Goal: Download file/media

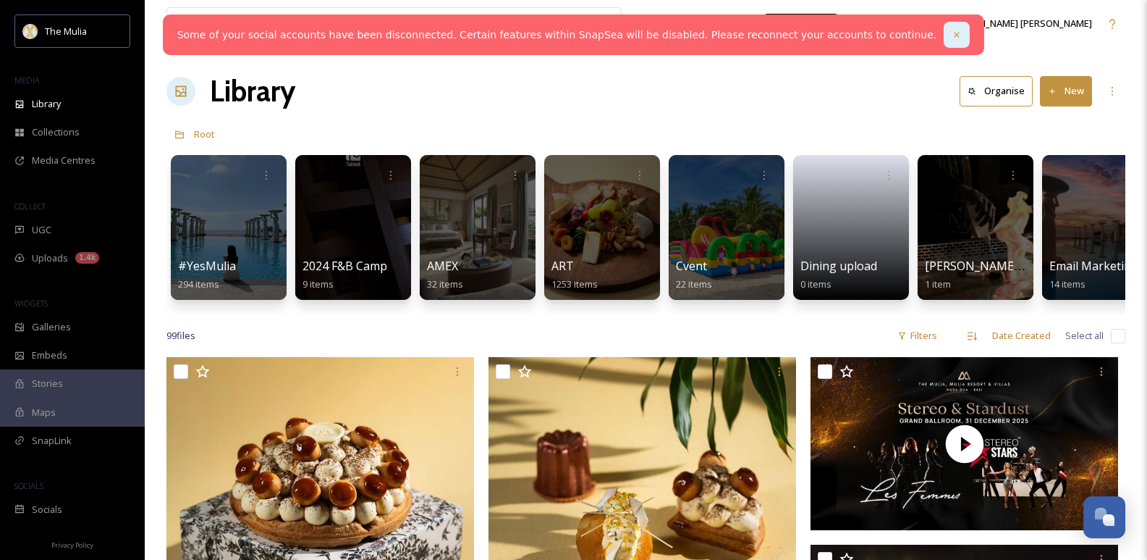
click at [952, 32] on icon at bounding box center [957, 35] width 10 height 10
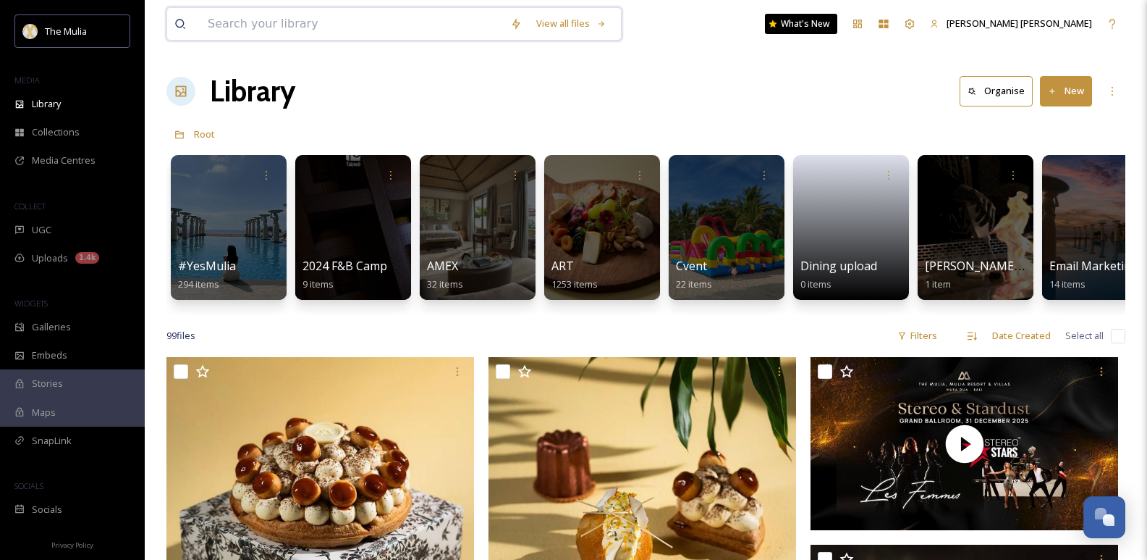
click at [402, 26] on input at bounding box center [352, 24] width 303 height 32
type input "family"
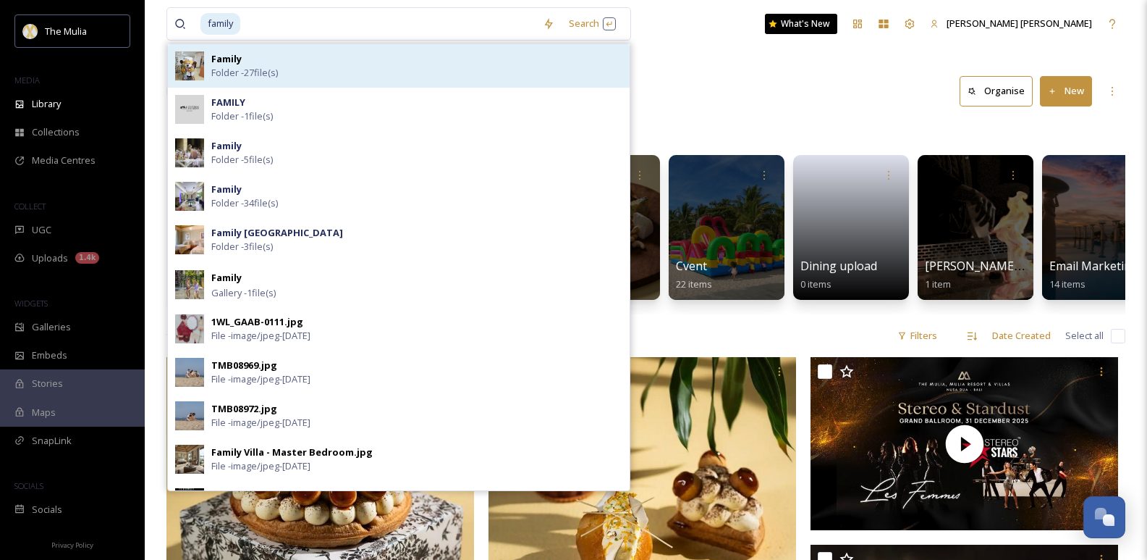
click at [342, 57] on div "Family Folder - 27 file(s)" at bounding box center [416, 66] width 411 height 28
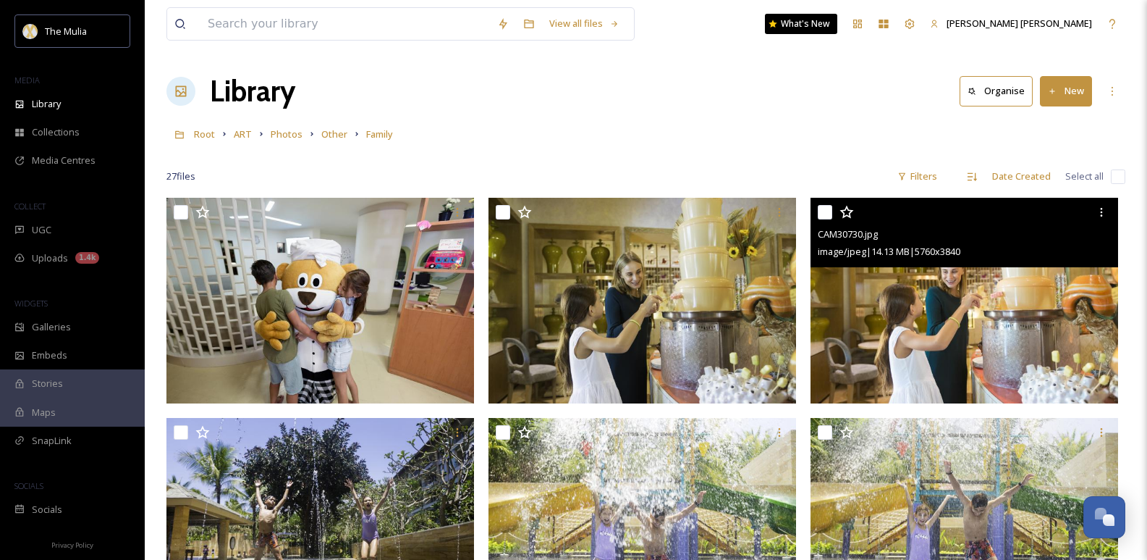
click at [1019, 311] on img at bounding box center [965, 301] width 308 height 206
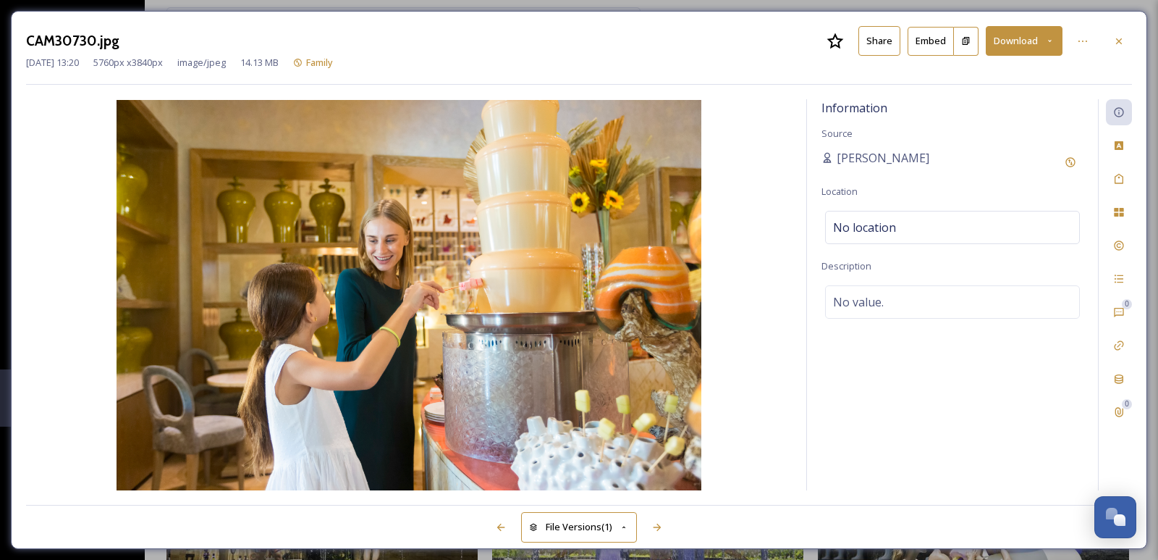
click at [1040, 42] on button "Download" at bounding box center [1024, 41] width 77 height 30
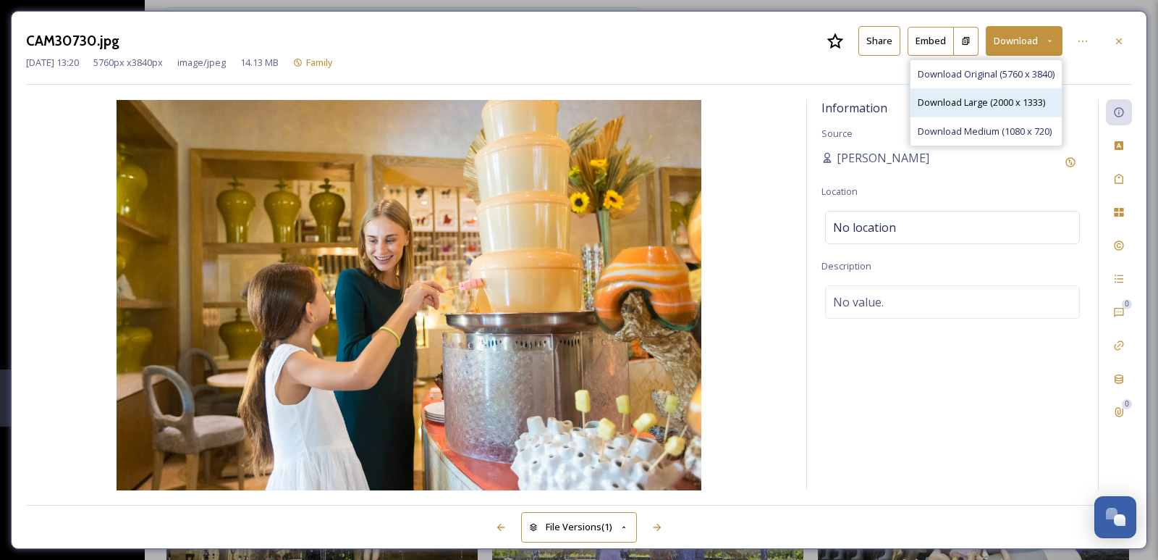
click at [1002, 103] on span "Download Large (2000 x 1333)" at bounding box center [981, 103] width 127 height 14
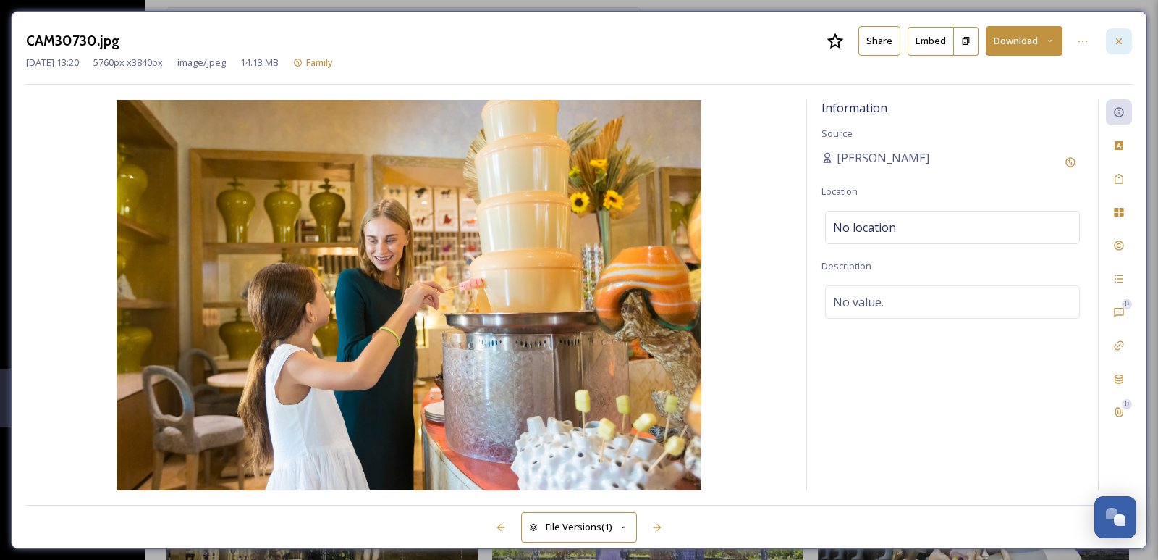
click at [1118, 38] on icon at bounding box center [1119, 41] width 12 height 12
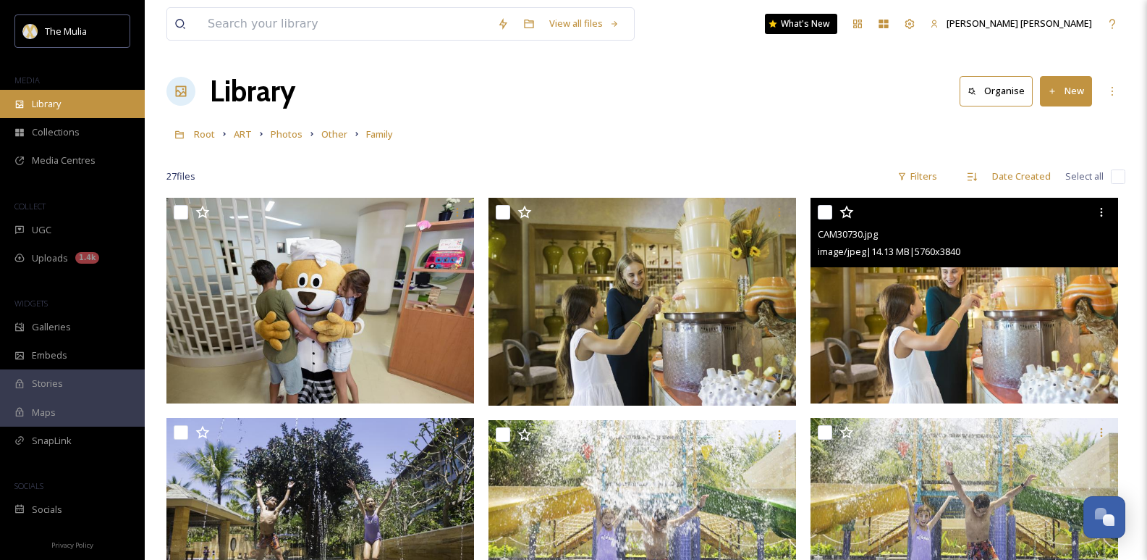
click at [85, 108] on div "Library" at bounding box center [72, 104] width 145 height 28
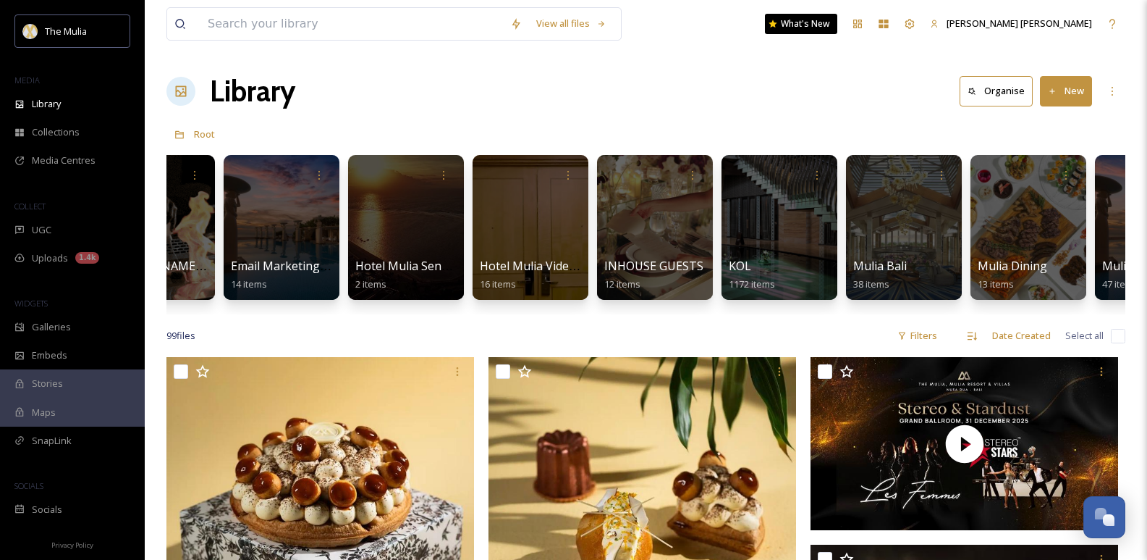
scroll to position [0, 830]
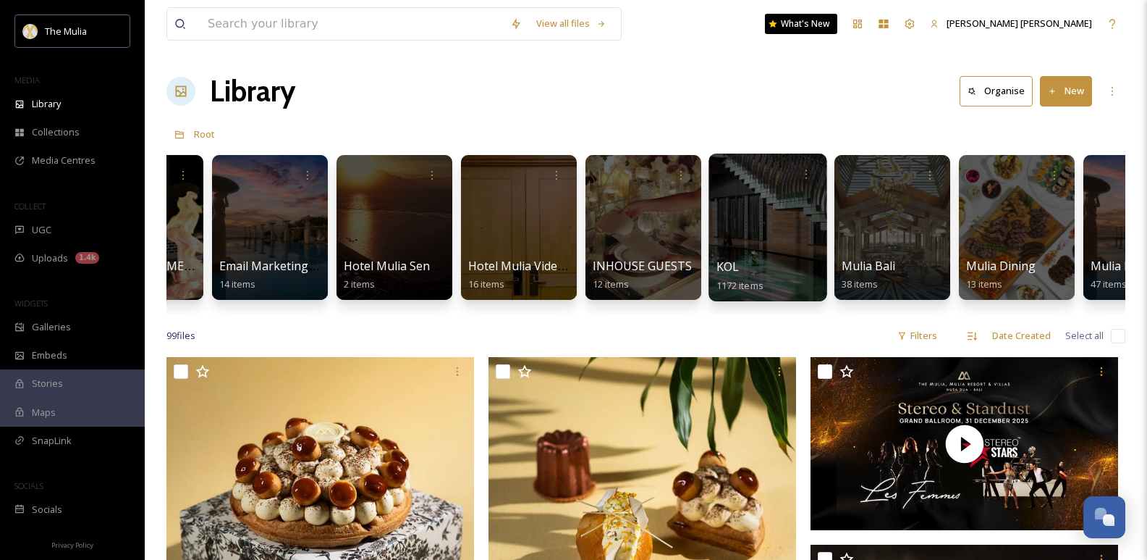
click at [759, 190] on div at bounding box center [768, 227] width 118 height 148
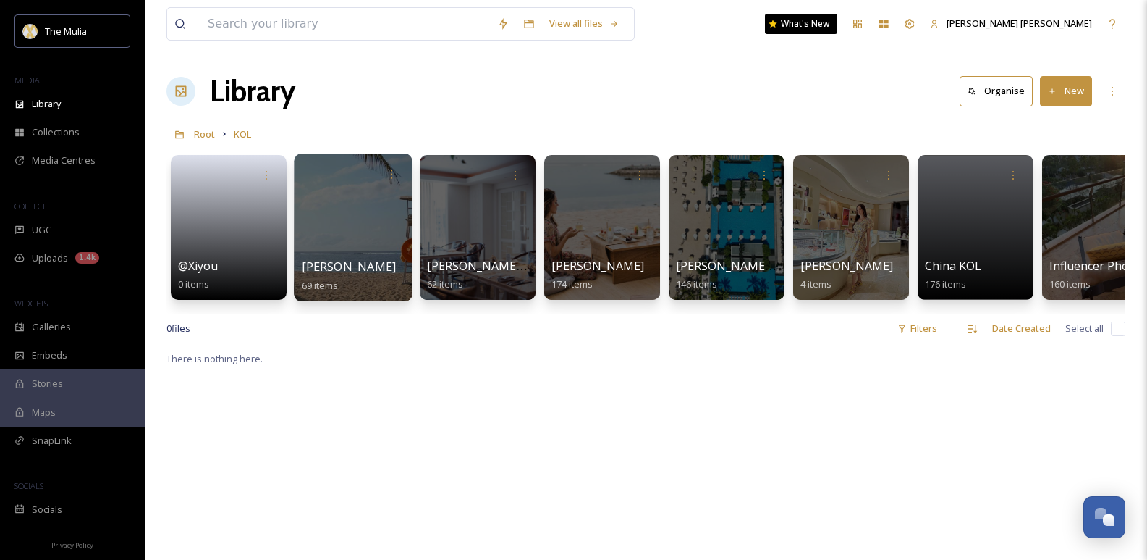
click at [370, 221] on div at bounding box center [353, 227] width 118 height 148
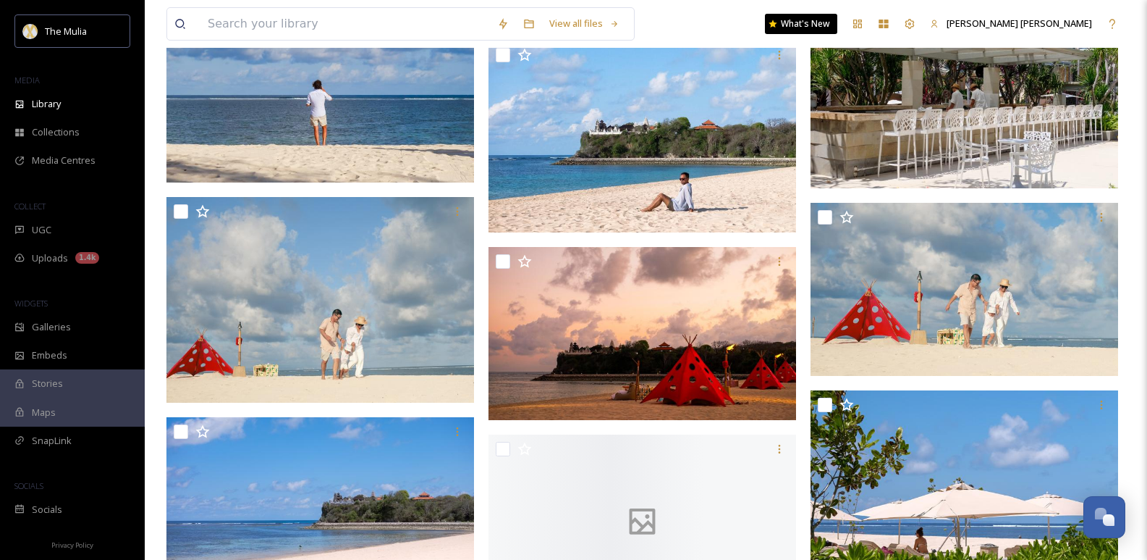
scroll to position [3402, 0]
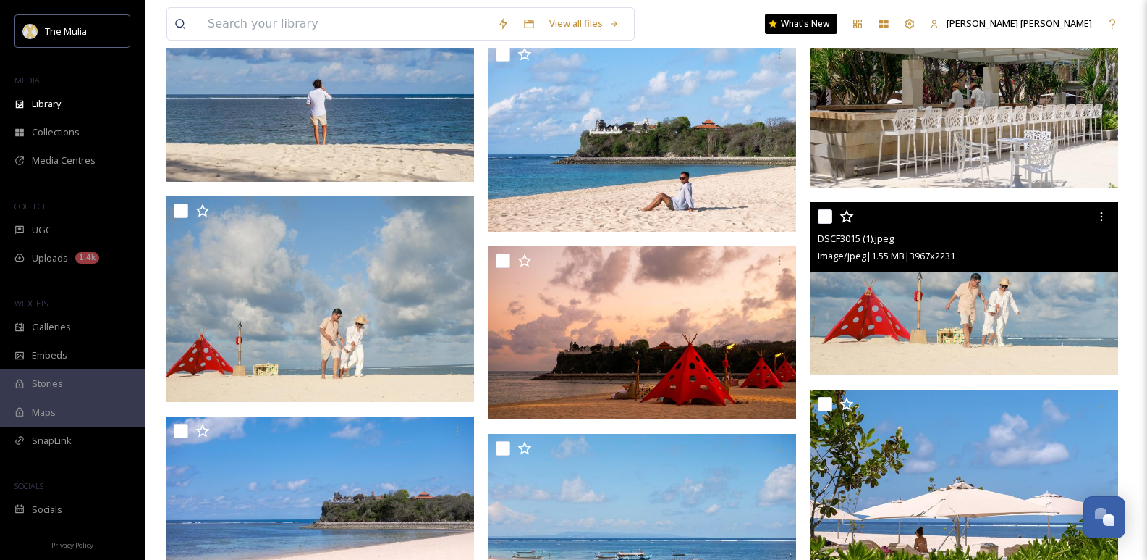
click at [1011, 310] on img at bounding box center [965, 288] width 308 height 173
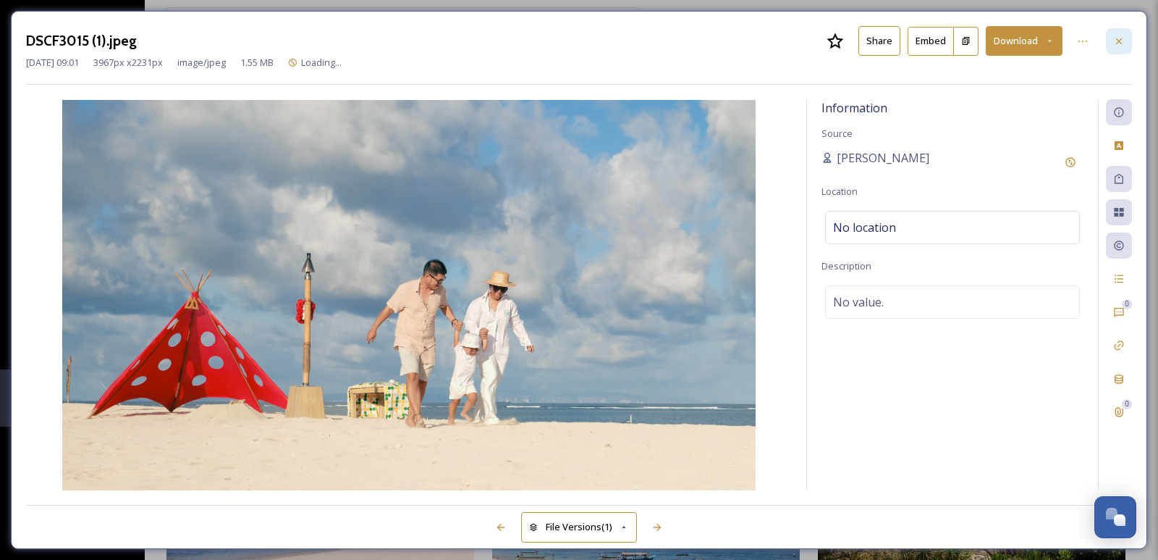
click at [1113, 32] on div at bounding box center [1119, 41] width 26 height 26
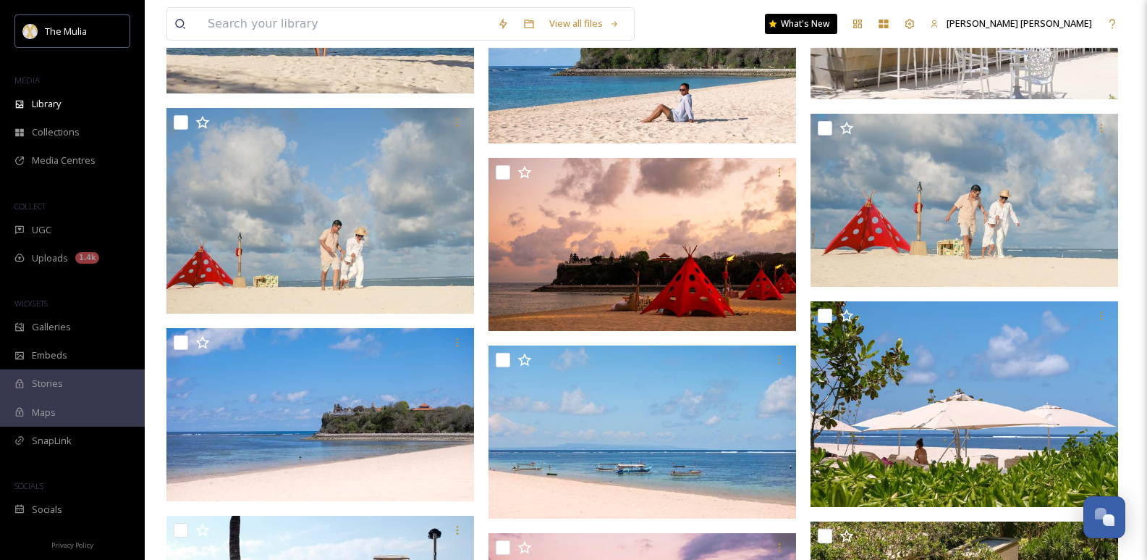
scroll to position [3201, 0]
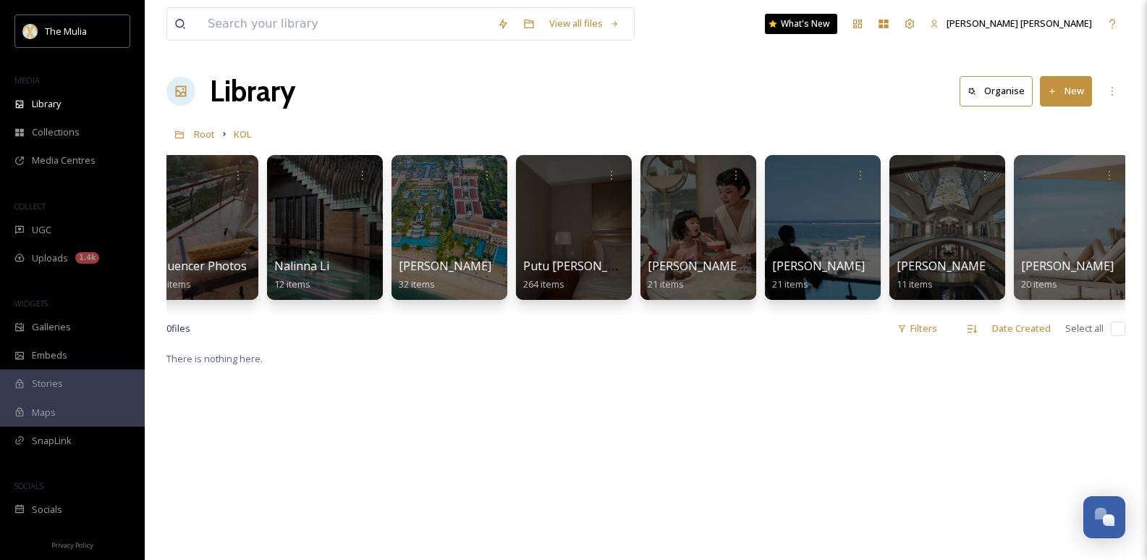
scroll to position [0, 908]
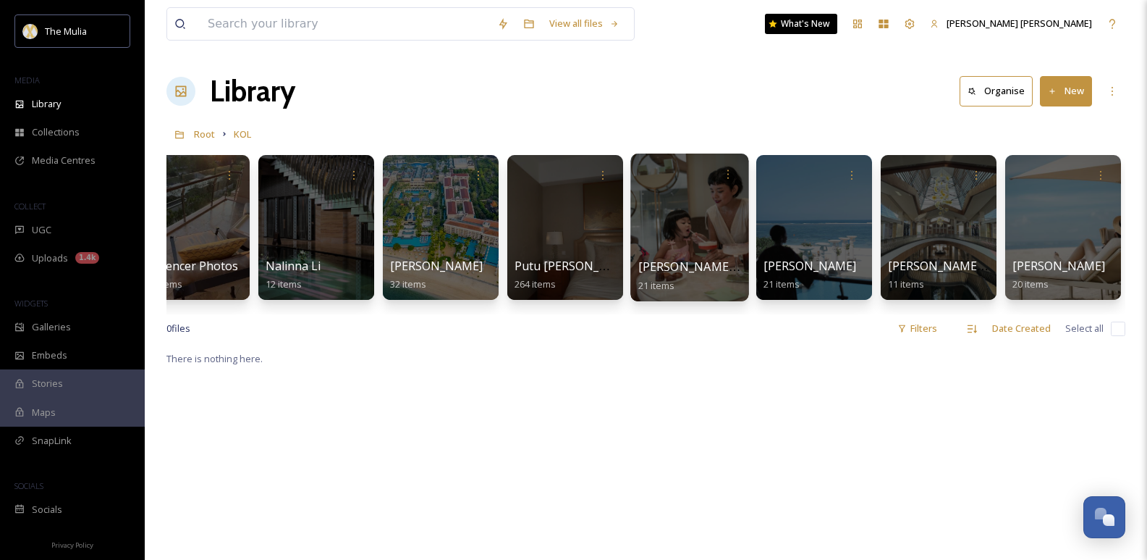
click at [693, 206] on div at bounding box center [690, 227] width 118 height 148
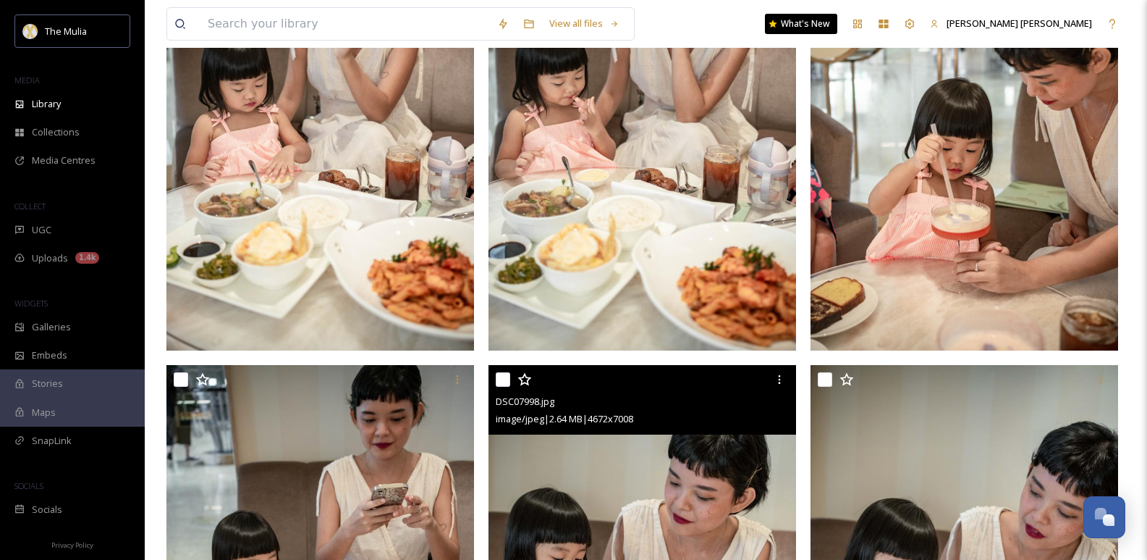
scroll to position [2112, 0]
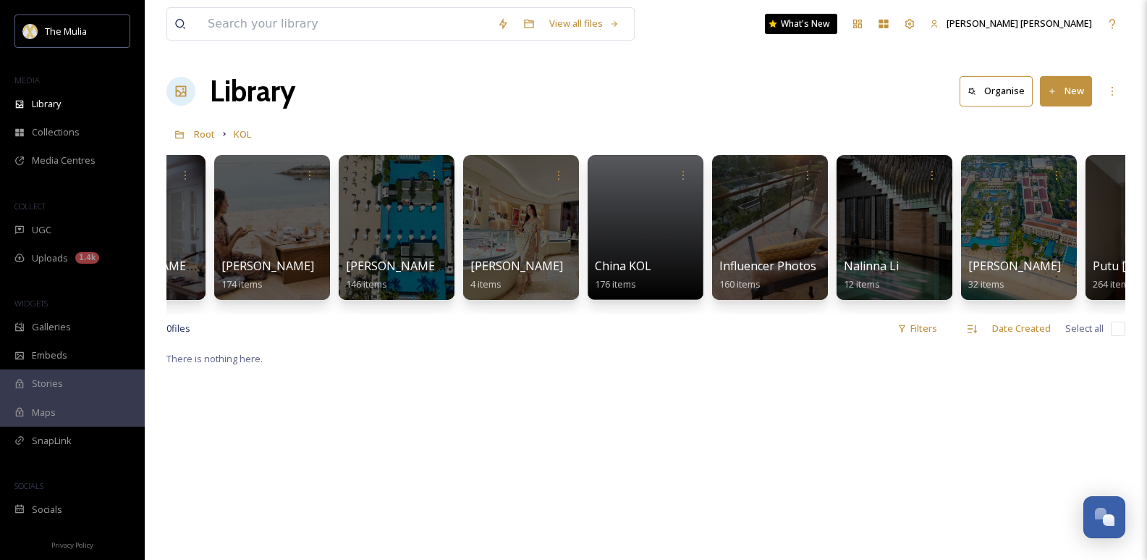
scroll to position [0, 908]
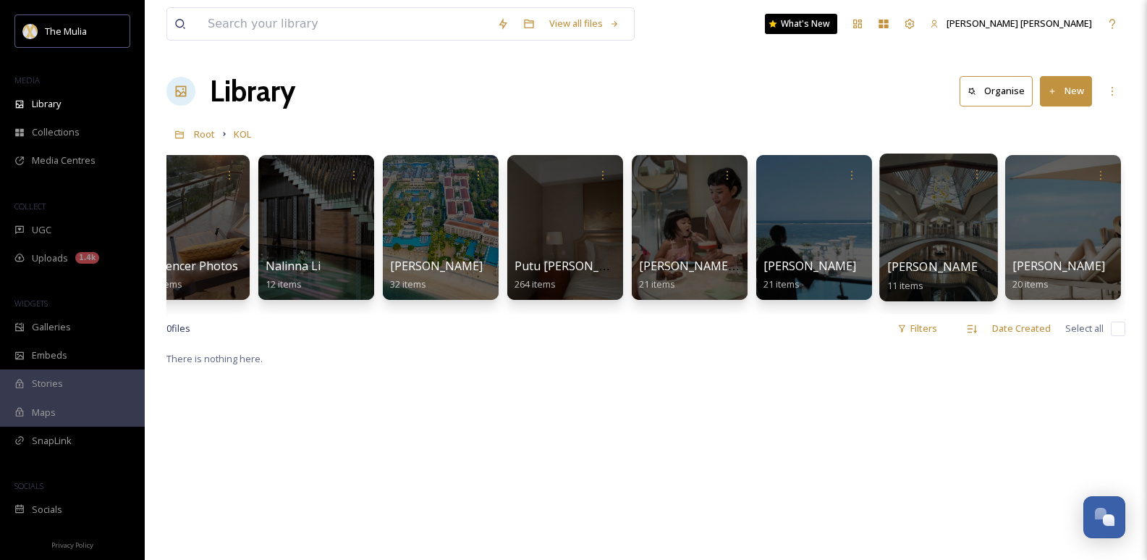
click at [985, 201] on div at bounding box center [939, 227] width 118 height 148
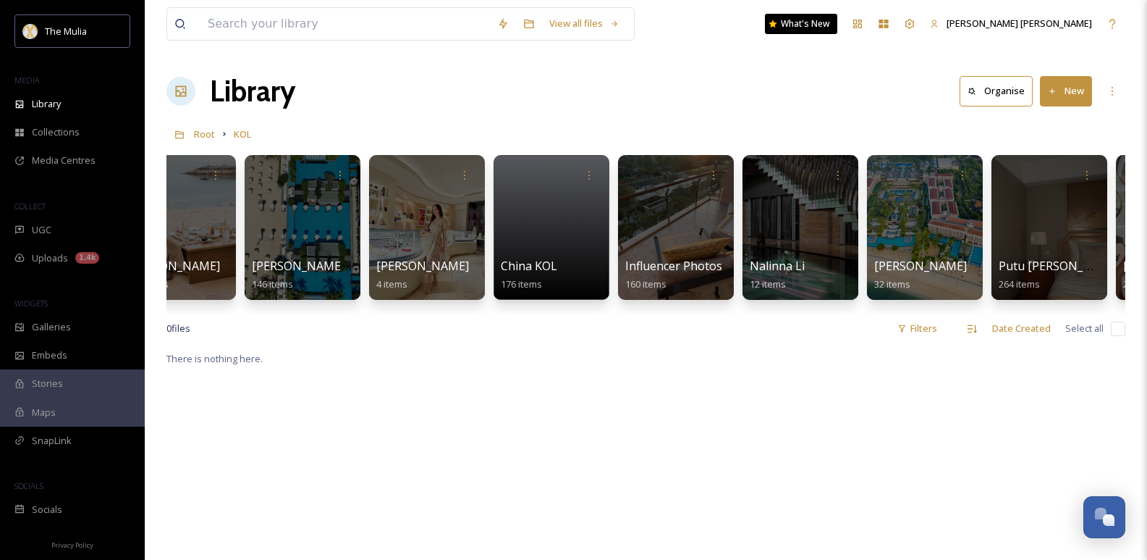
scroll to position [0, 908]
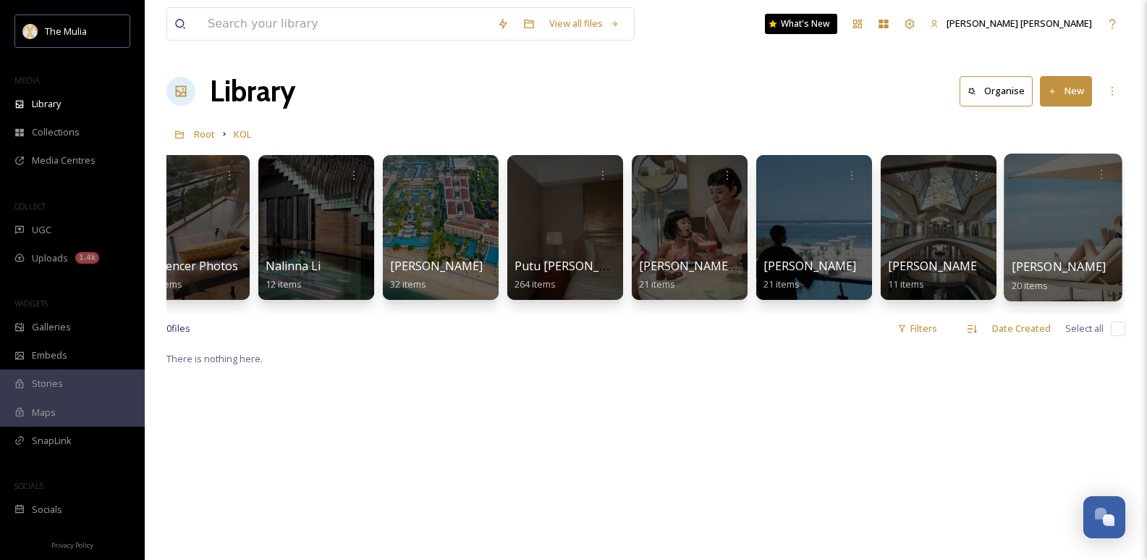
click at [1112, 206] on div at bounding box center [1063, 227] width 118 height 148
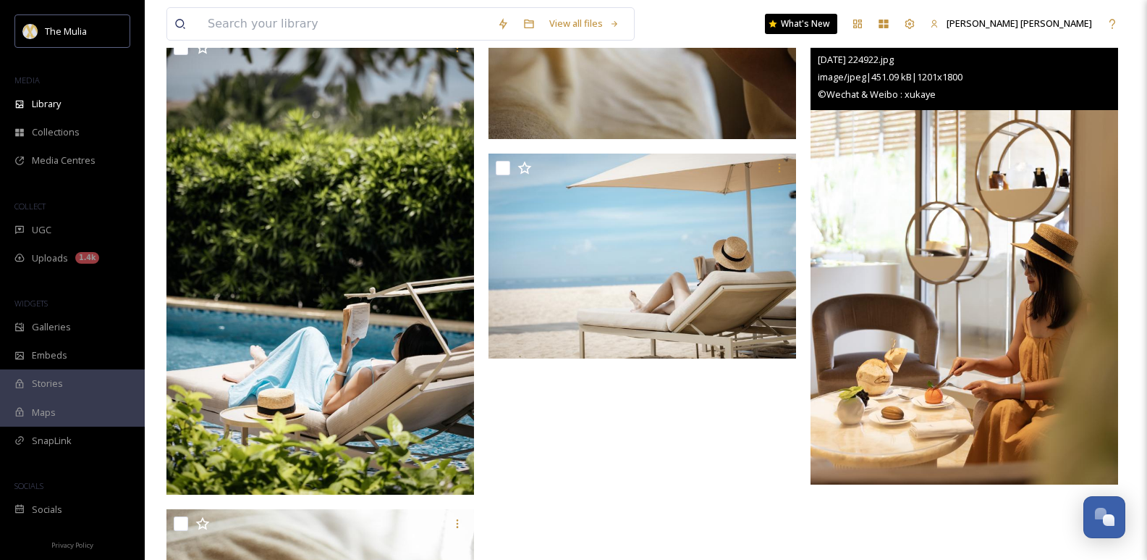
scroll to position [1737, 0]
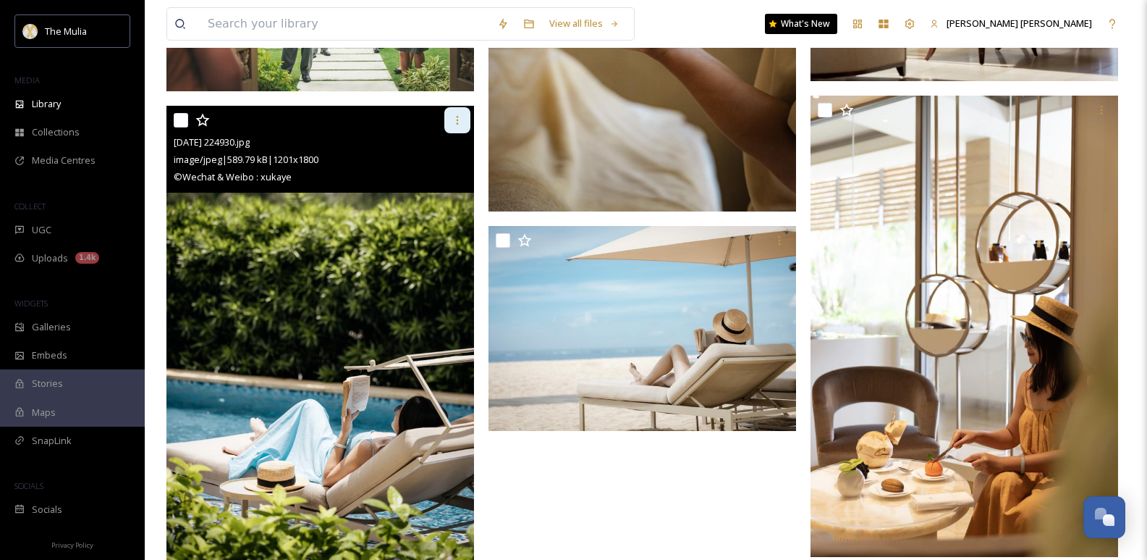
click at [453, 120] on icon at bounding box center [458, 120] width 12 height 12
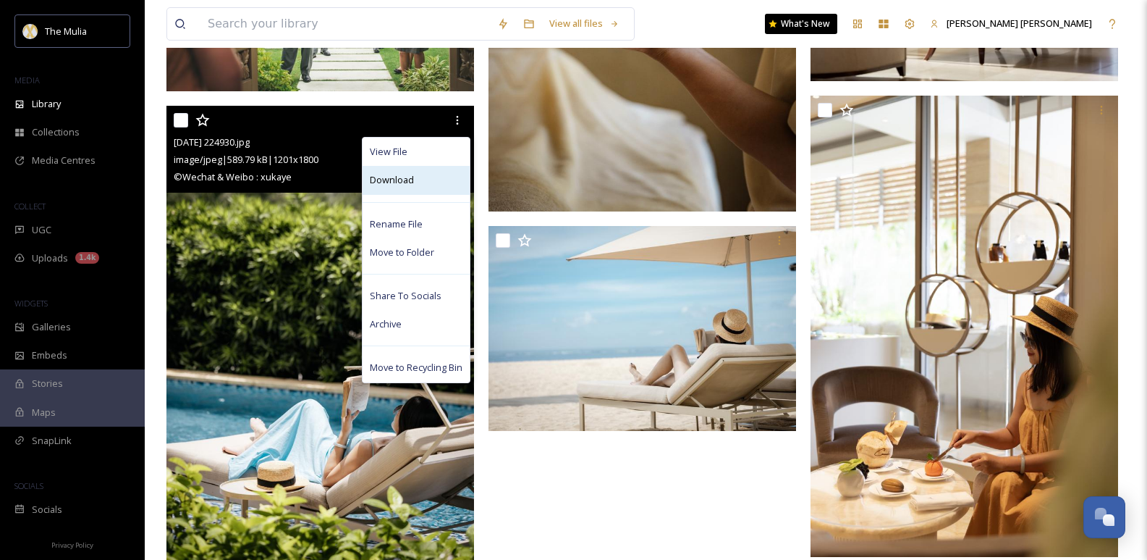
click at [413, 185] on span "Download" at bounding box center [392, 180] width 44 height 14
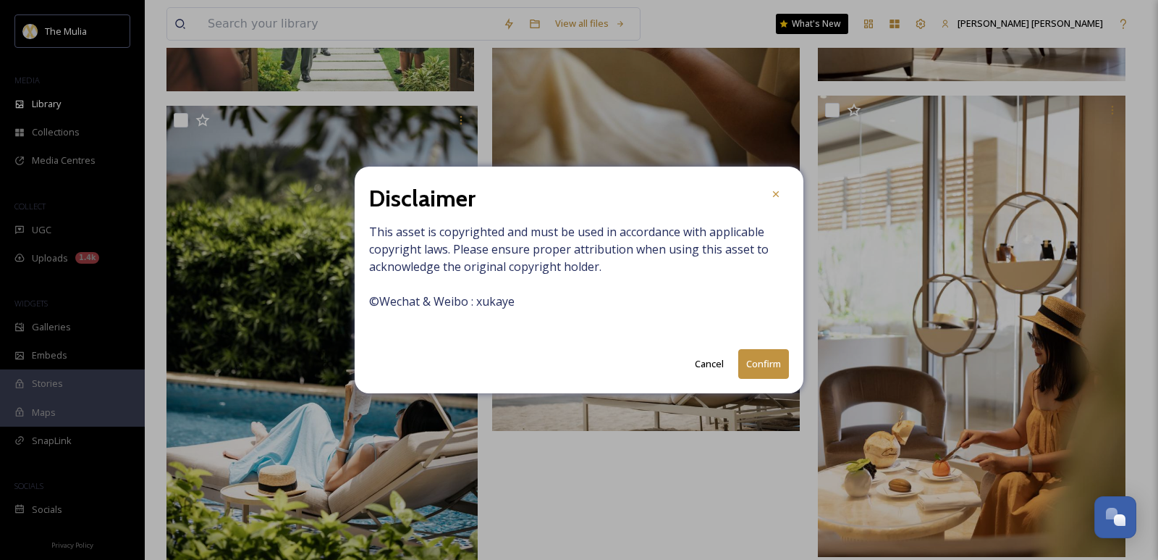
click at [754, 368] on button "Confirm" at bounding box center [763, 364] width 51 height 30
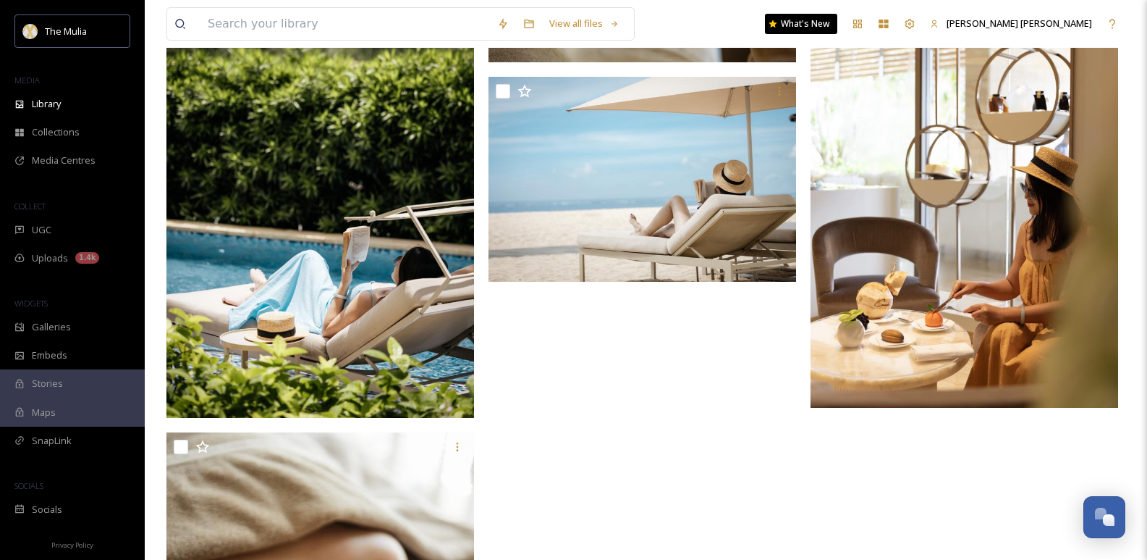
scroll to position [1883, 0]
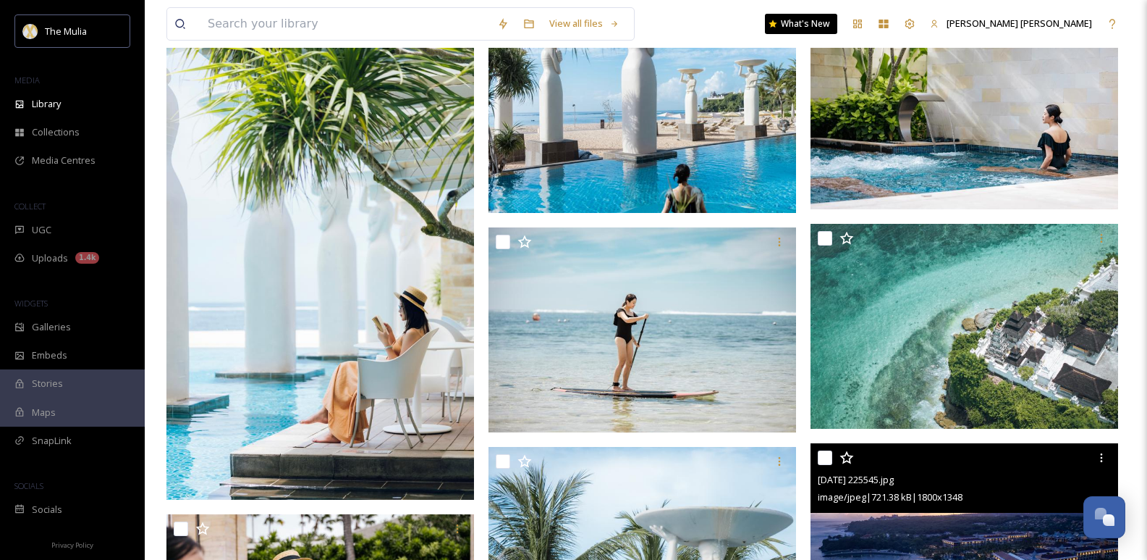
scroll to position [1, 0]
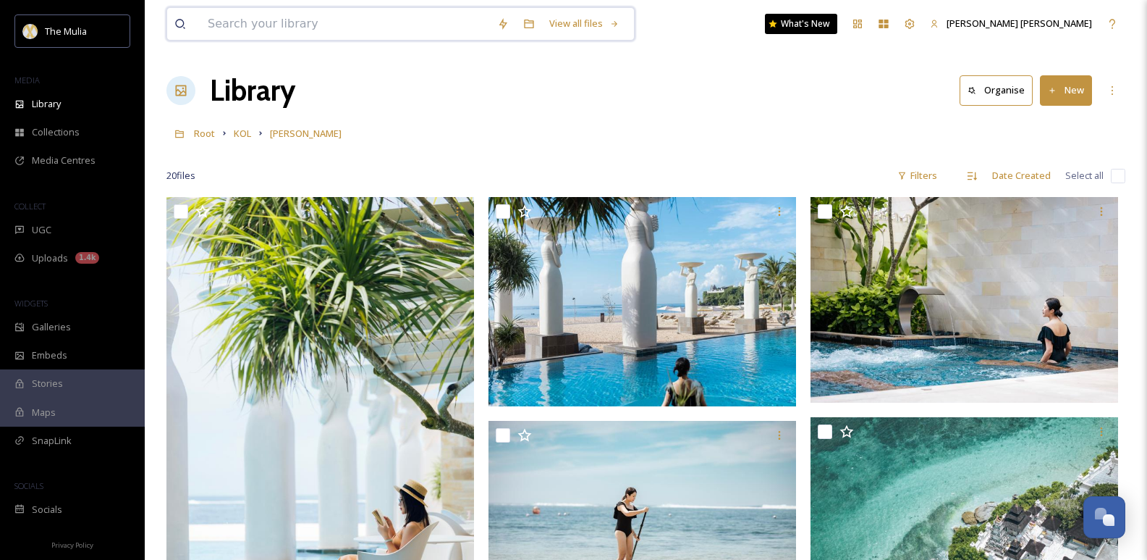
click at [405, 25] on input at bounding box center [346, 24] width 290 height 32
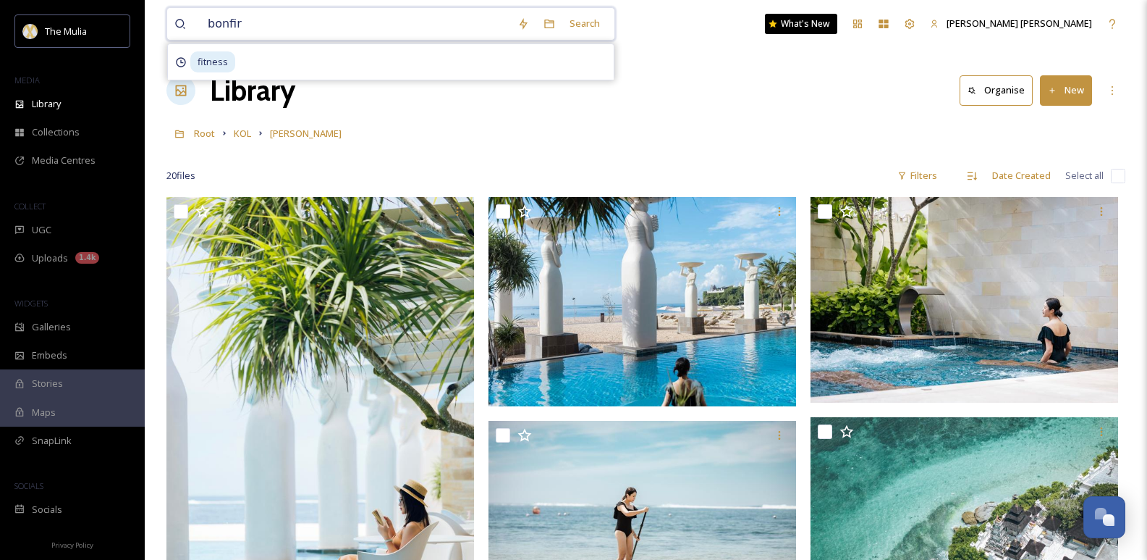
type input "bonfire"
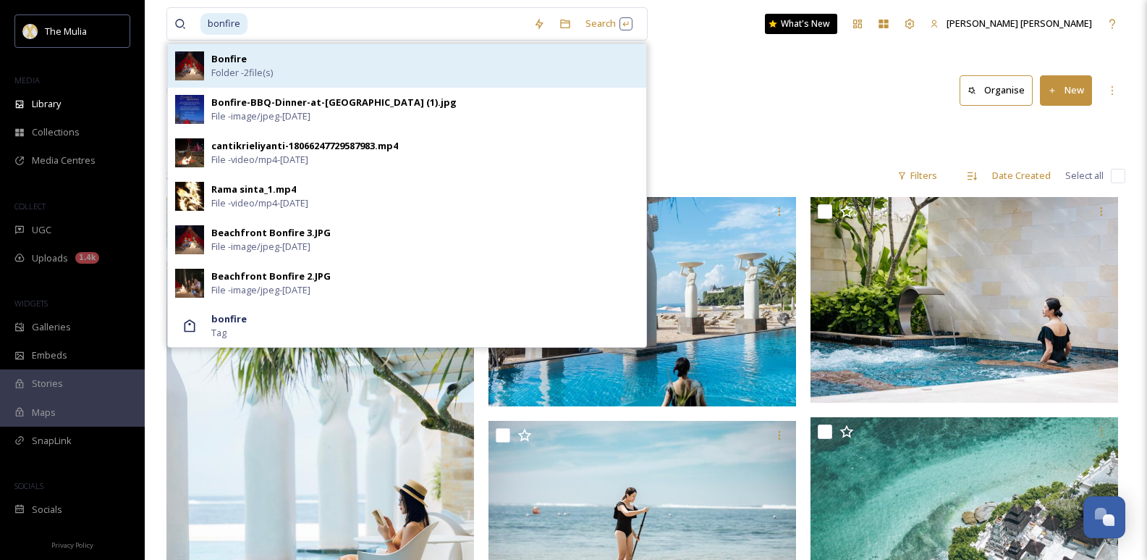
click at [515, 68] on div "Bonfire Folder - 2 file(s)" at bounding box center [425, 66] width 428 height 28
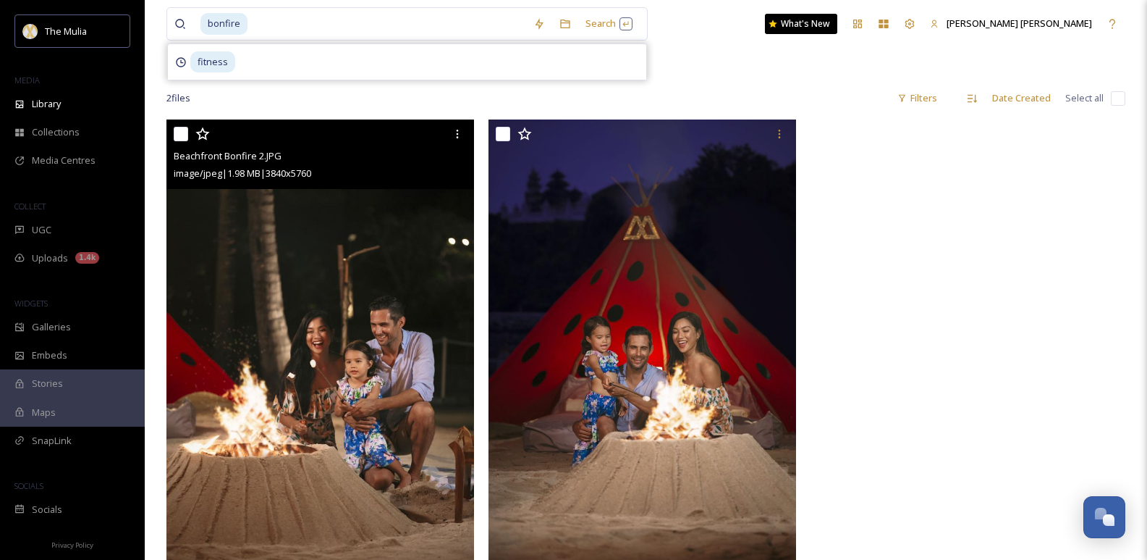
scroll to position [53, 0]
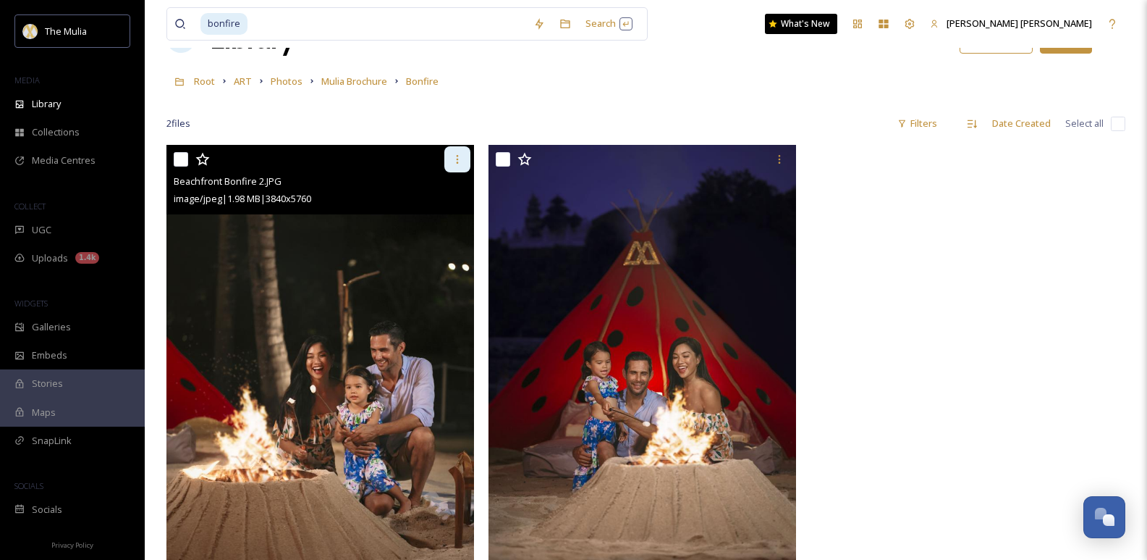
click at [453, 161] on icon at bounding box center [458, 159] width 12 height 12
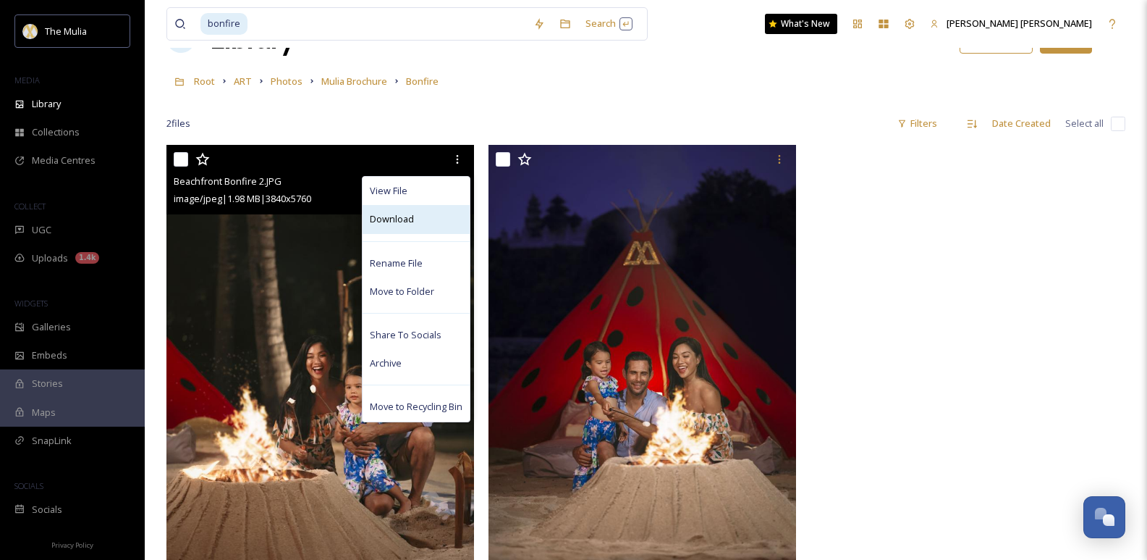
click at [433, 222] on div "Download" at bounding box center [416, 219] width 107 height 28
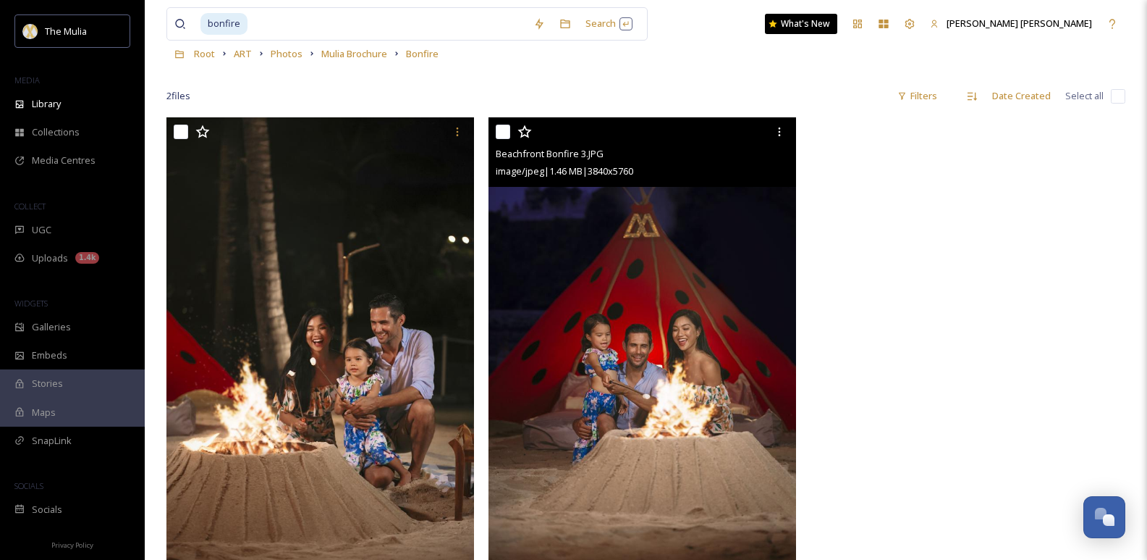
scroll to position [0, 0]
